Goal: Transaction & Acquisition: Purchase product/service

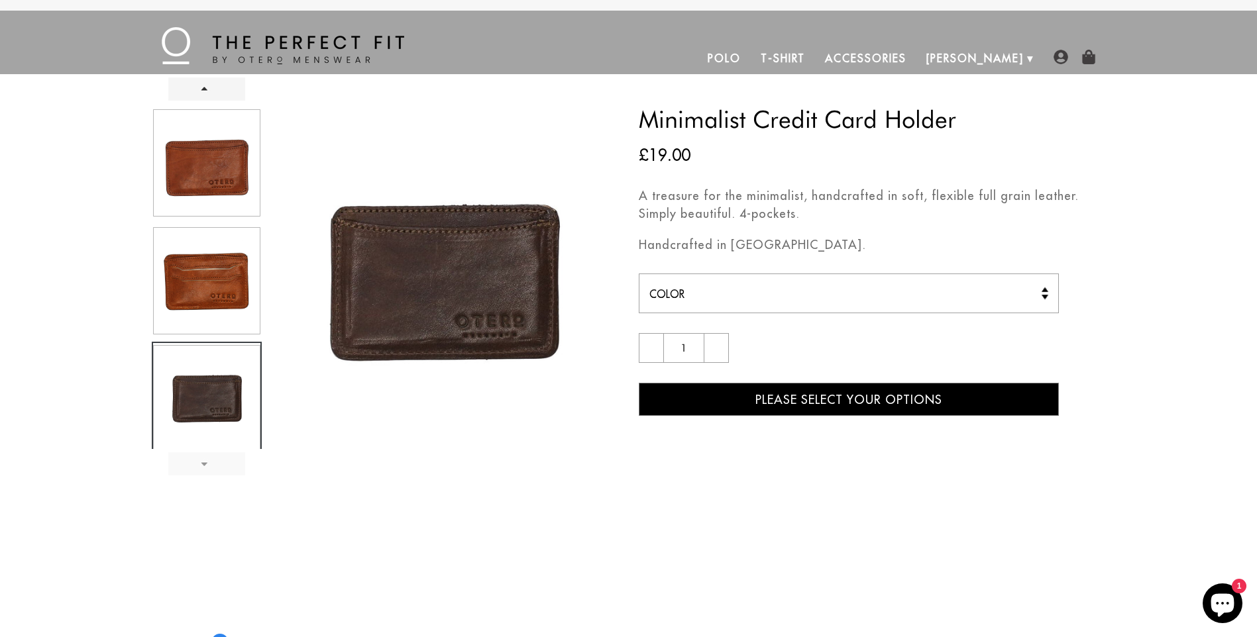
click at [194, 460] on link "Next" at bounding box center [206, 463] width 77 height 23
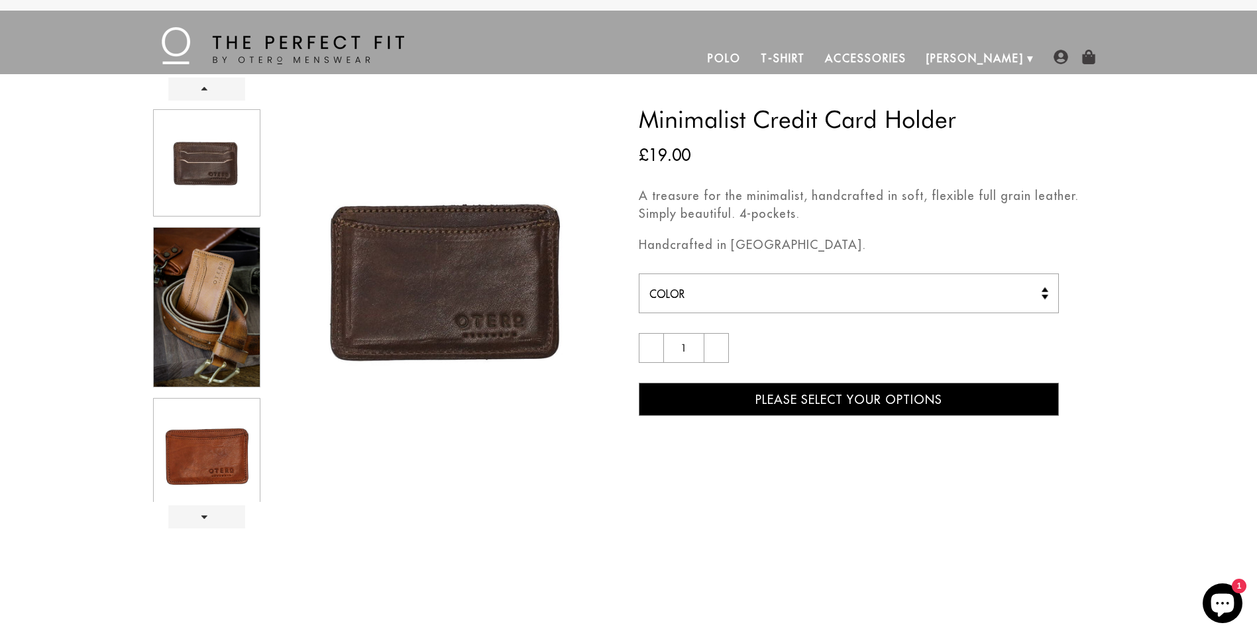
click at [209, 344] on div at bounding box center [207, 304] width 110 height 395
click at [209, 321] on div at bounding box center [207, 304] width 110 height 395
click at [211, 440] on div at bounding box center [207, 304] width 110 height 395
click at [179, 191] on div at bounding box center [207, 304] width 110 height 395
click at [180, 189] on div at bounding box center [207, 304] width 110 height 395
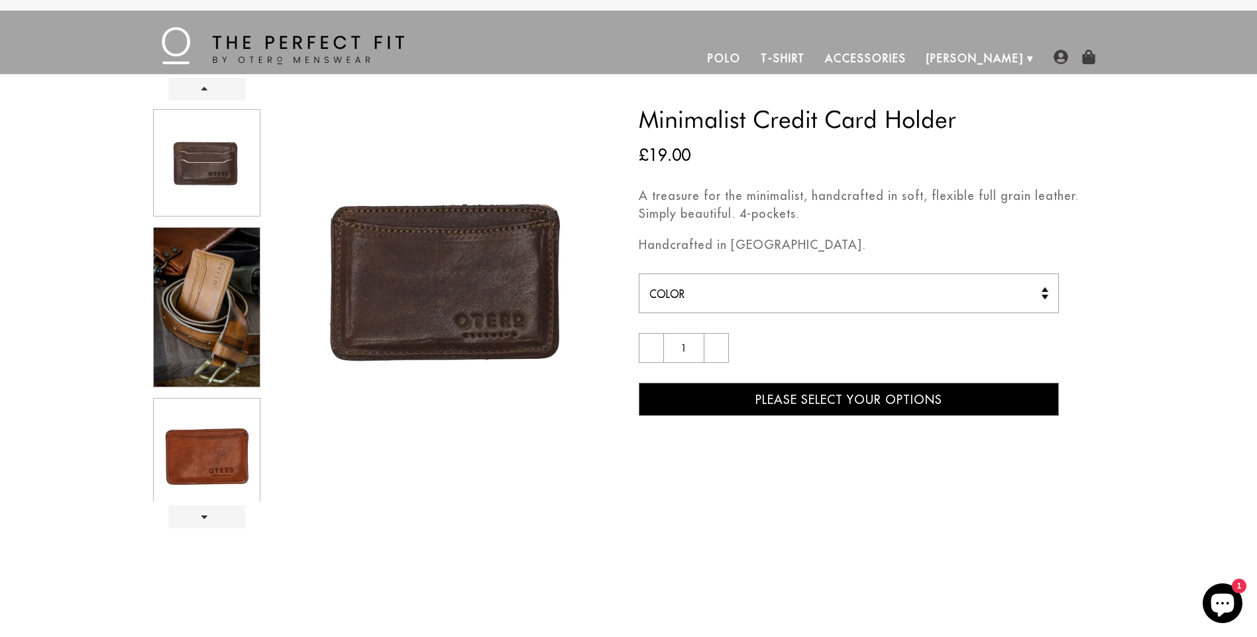
click at [241, 164] on div at bounding box center [207, 304] width 110 height 395
click at [201, 164] on div at bounding box center [207, 304] width 110 height 395
